Goal: Task Accomplishment & Management: Manage account settings

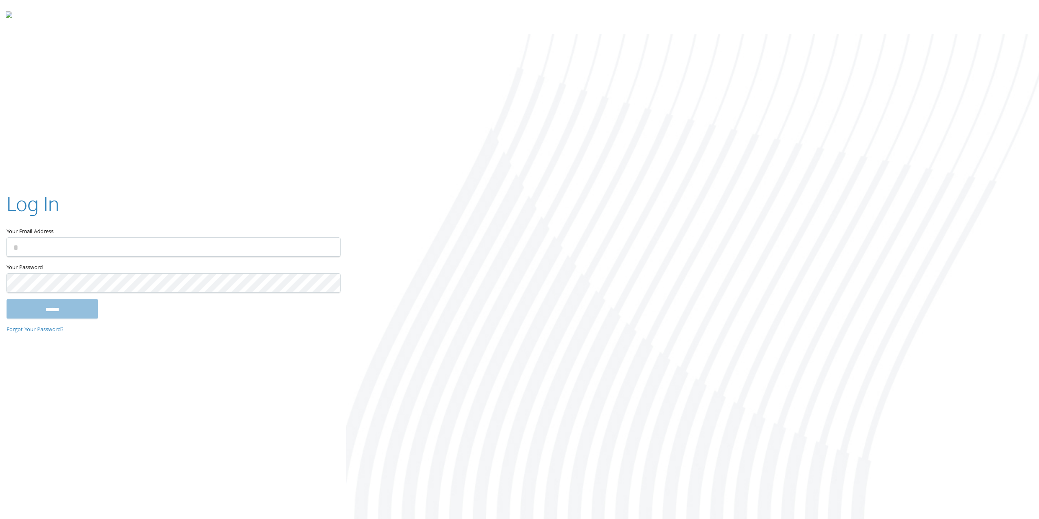
type input "**********"
click at [53, 316] on input "******" at bounding box center [52, 309] width 91 height 20
type input "**********"
click at [52, 317] on input "******" at bounding box center [52, 309] width 91 height 20
